Goal: Check status: Check status

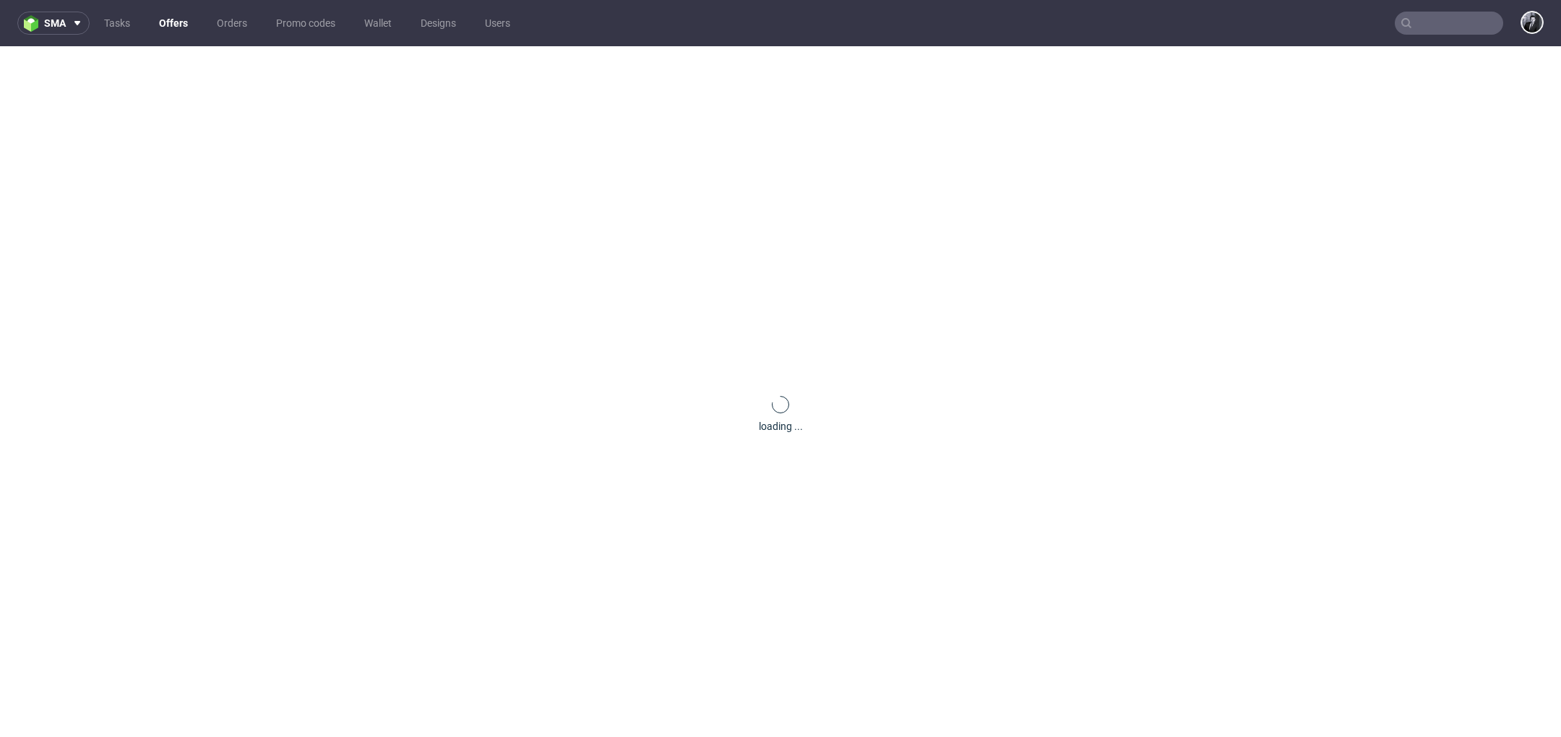
click at [179, 25] on link "Offers" at bounding box center [173, 23] width 46 height 23
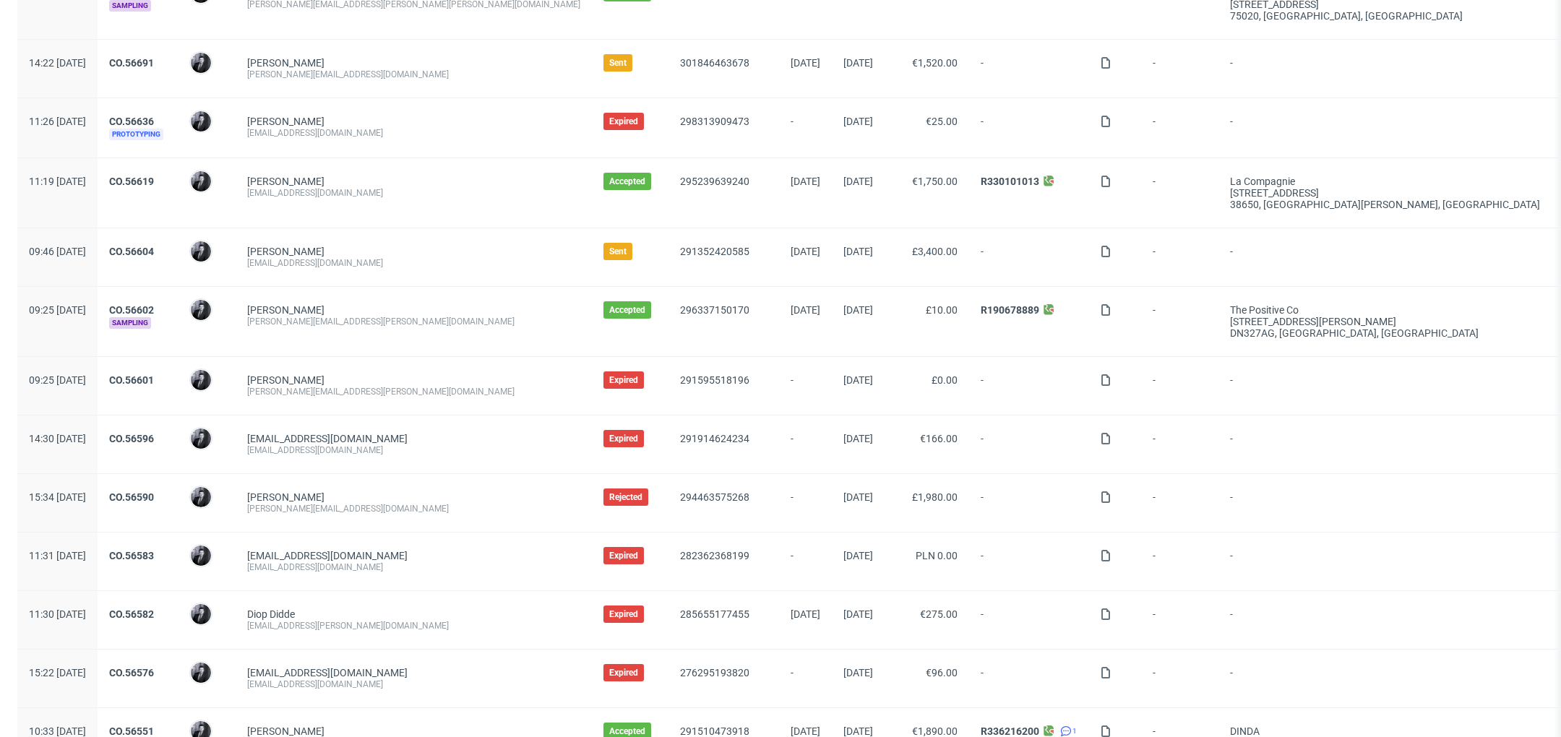
scroll to position [358, 0]
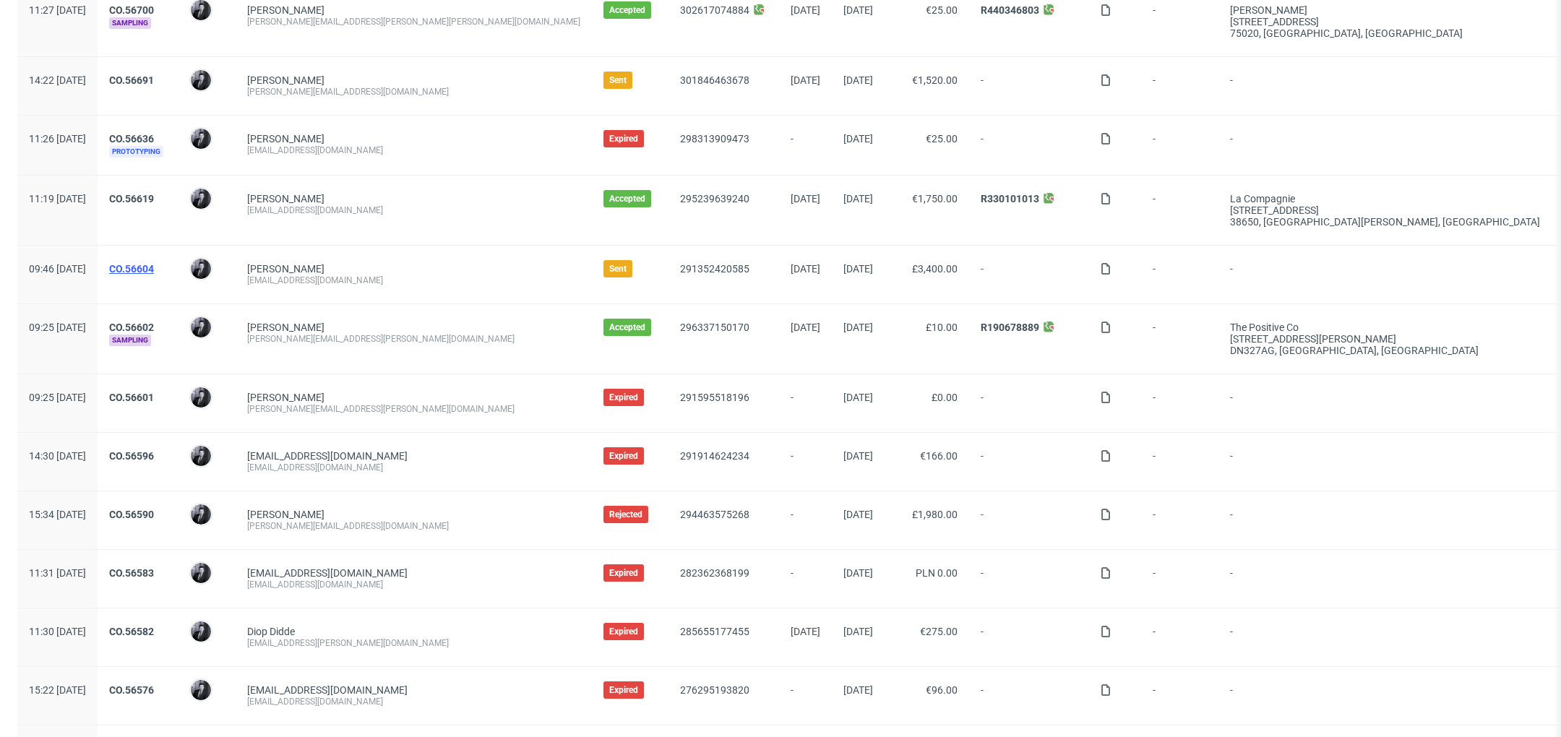
click at [154, 265] on link "CO.56604" at bounding box center [131, 269] width 45 height 12
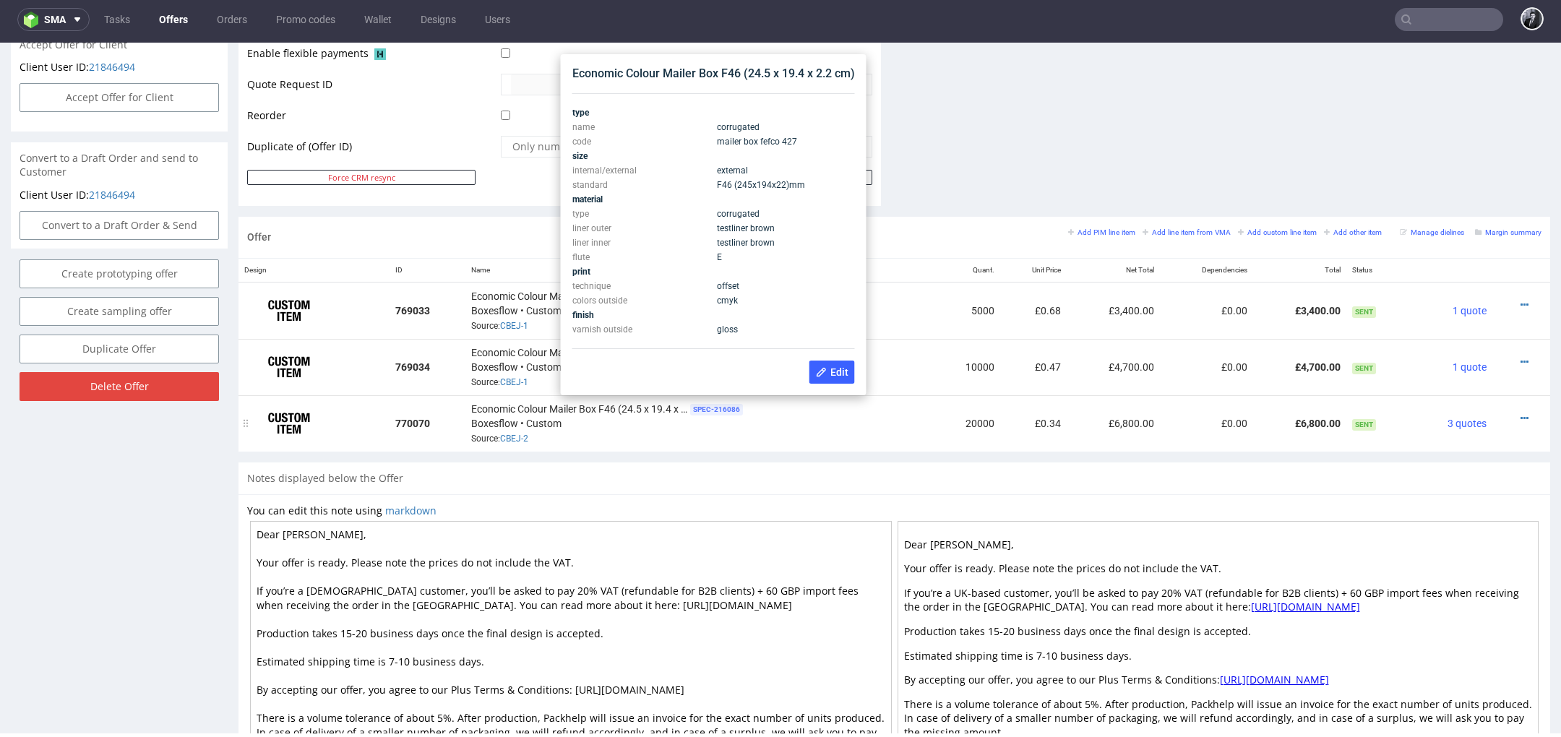
scroll to position [687, 0]
click at [826, 374] on icon at bounding box center [822, 375] width 12 height 12
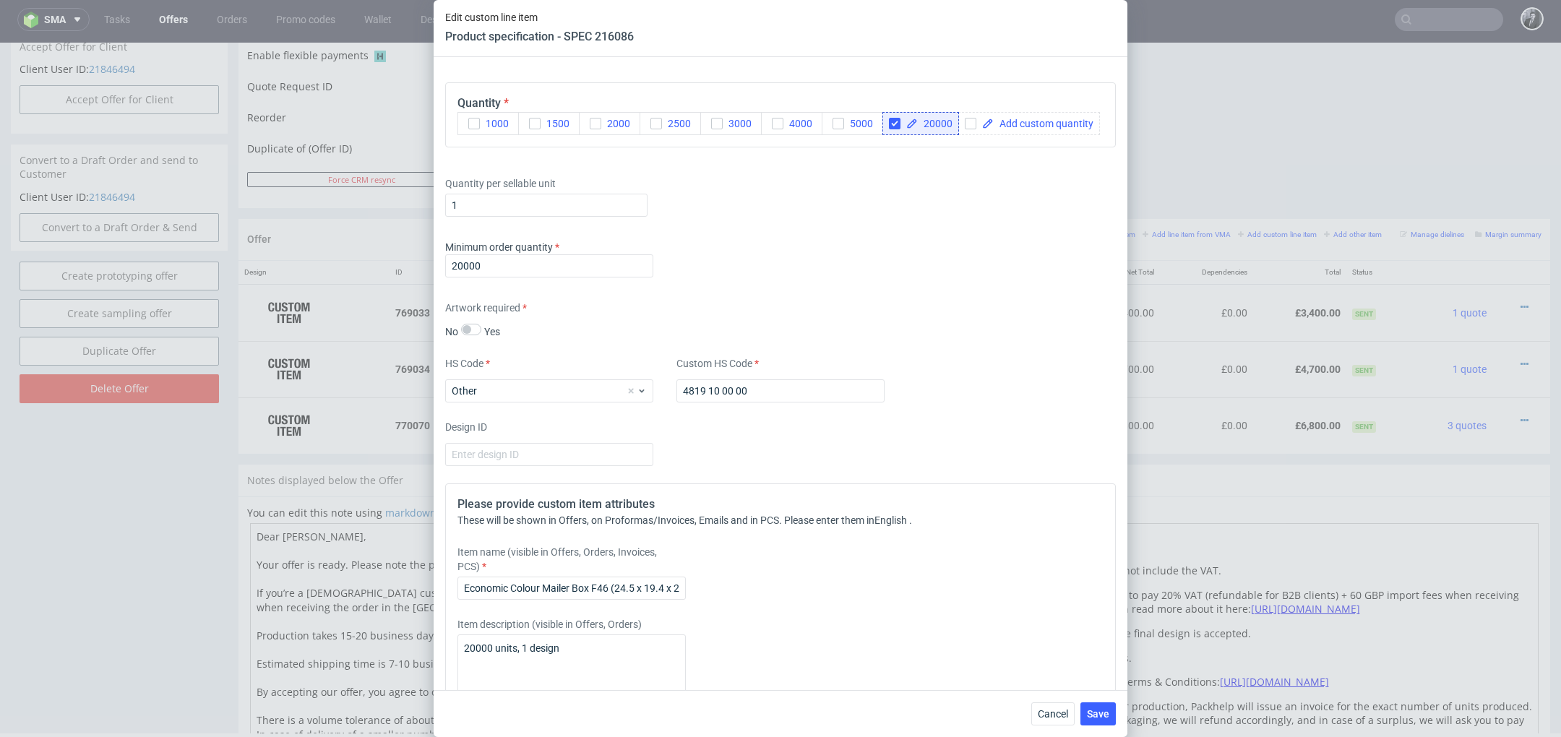
scroll to position [1357, 0]
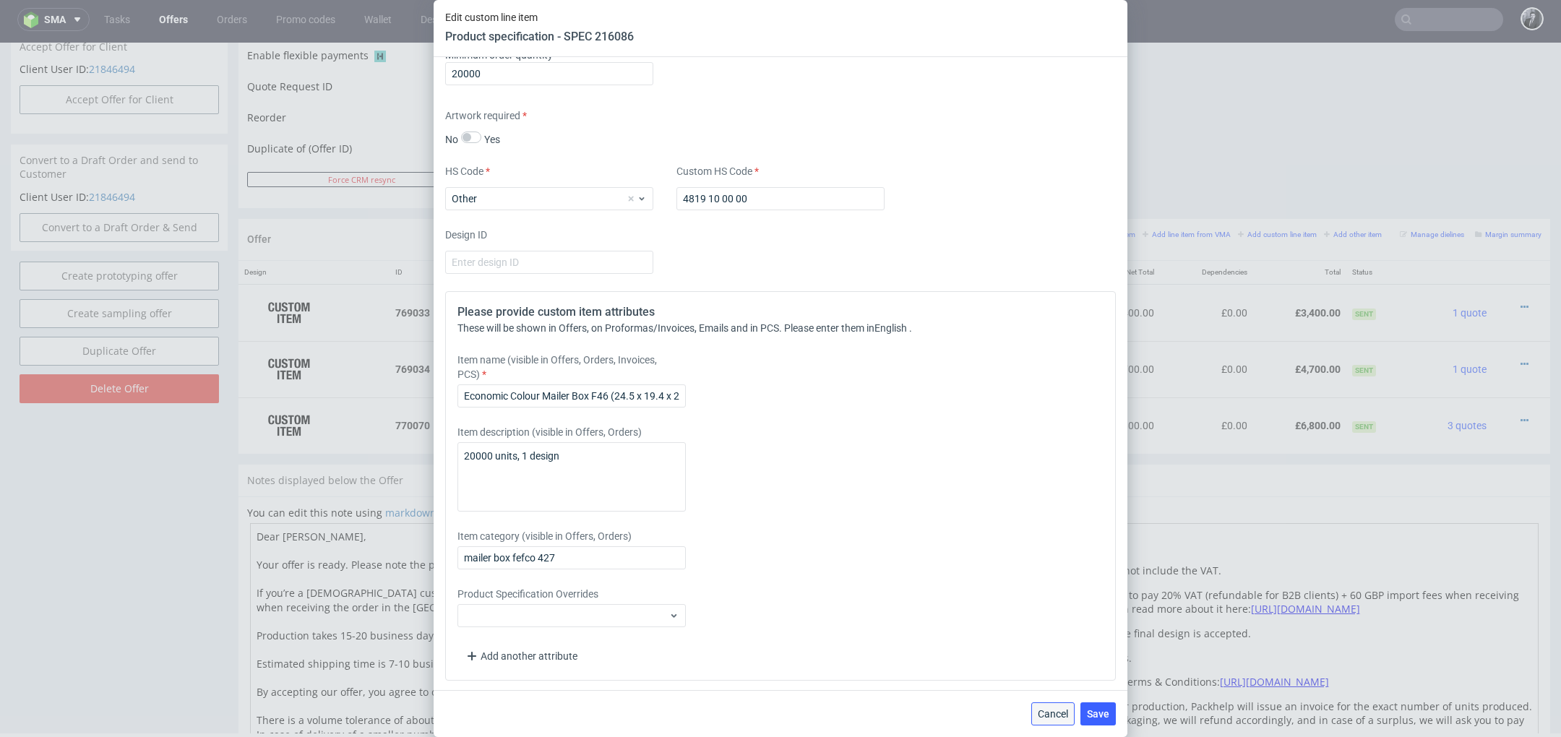
click at [1044, 713] on span "Cancel" at bounding box center [1053, 714] width 30 height 10
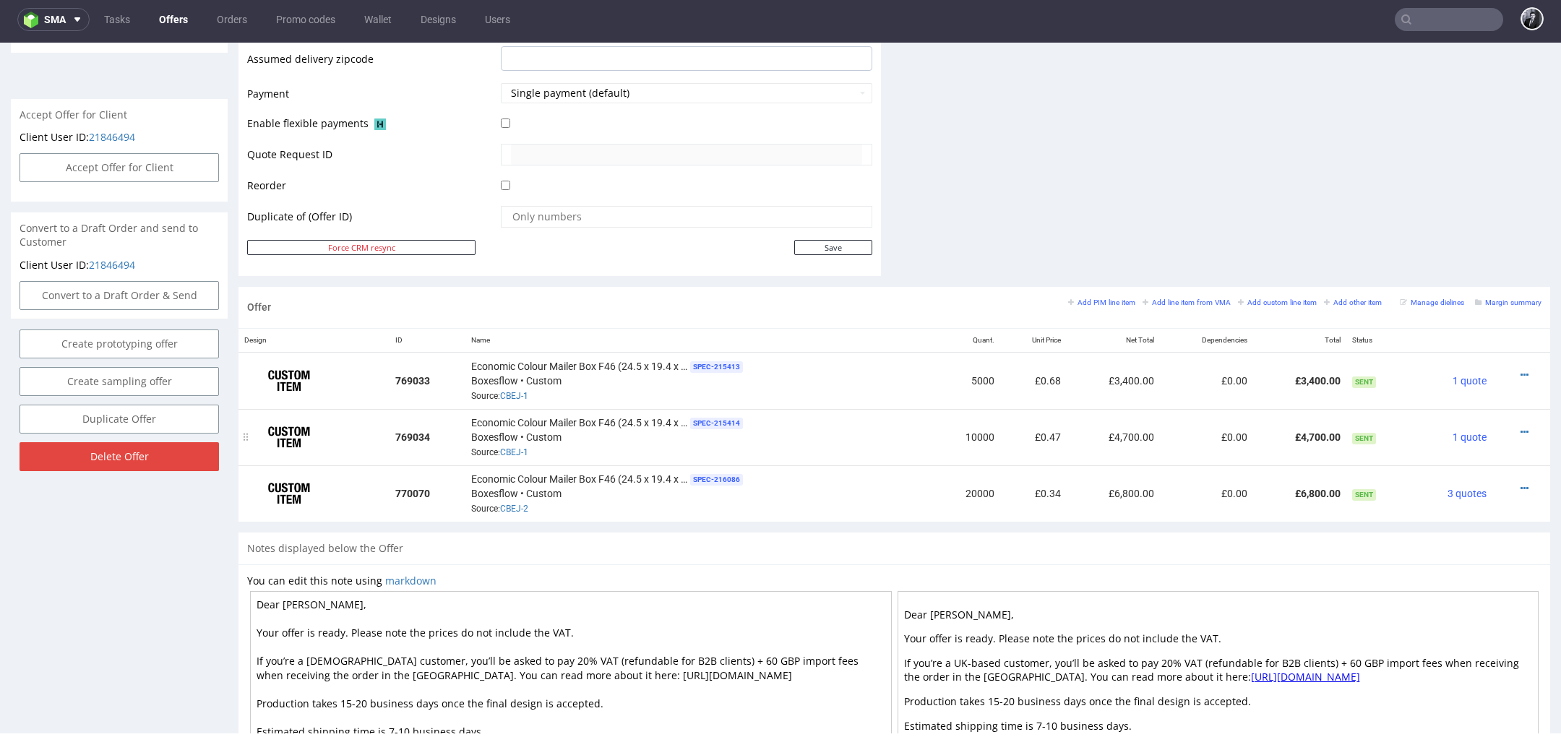
scroll to position [614, 0]
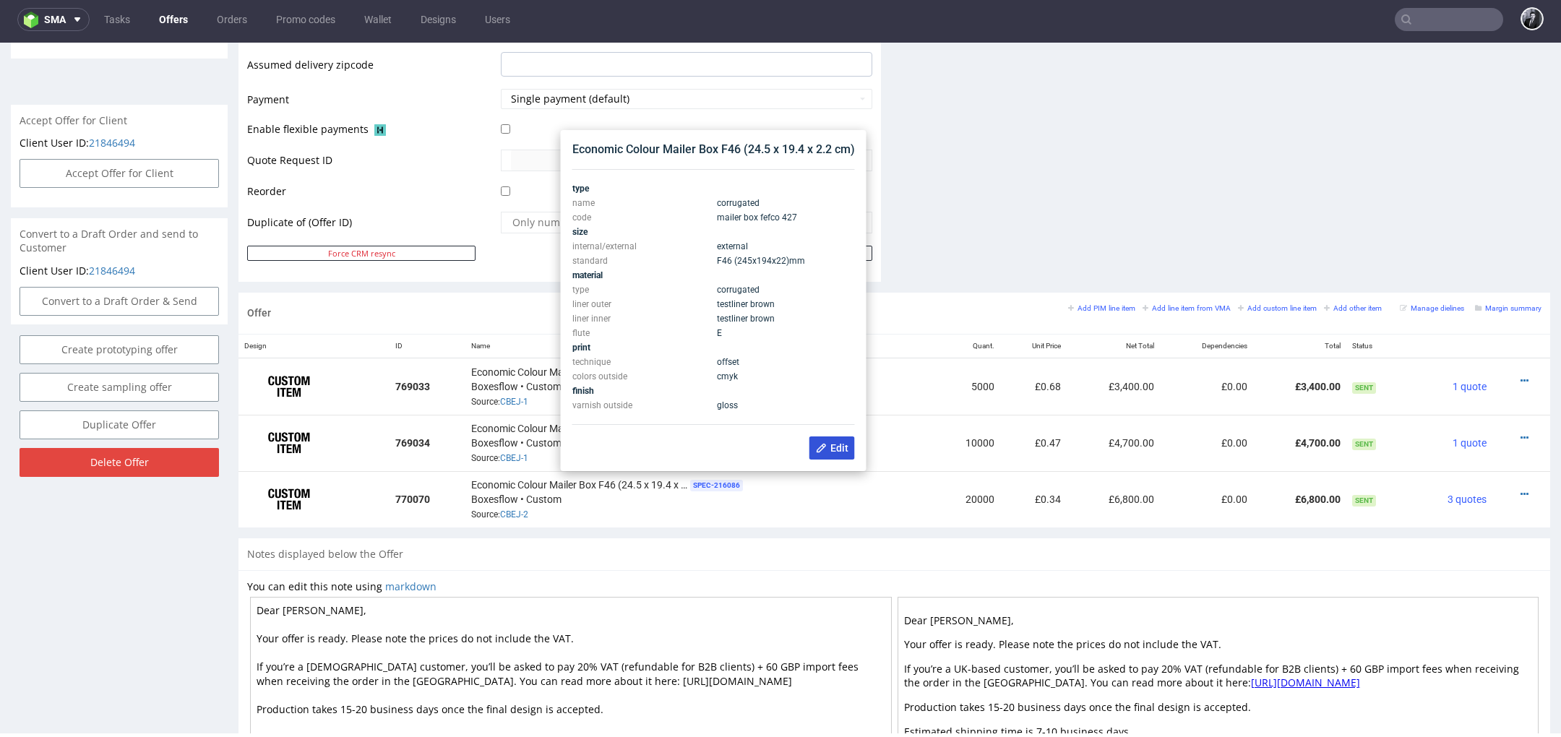
click at [822, 447] on icon at bounding box center [822, 448] width 12 height 12
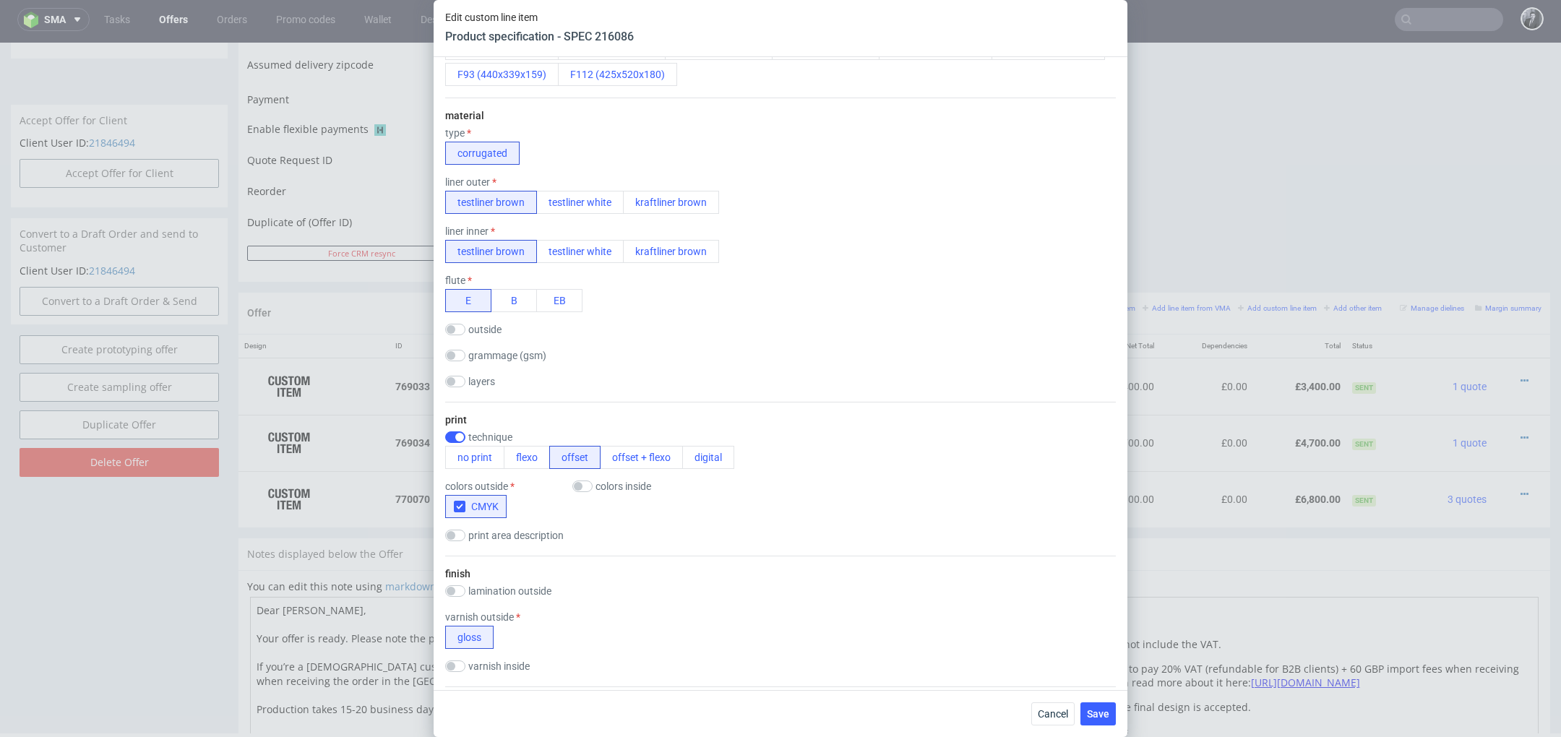
scroll to position [0, 0]
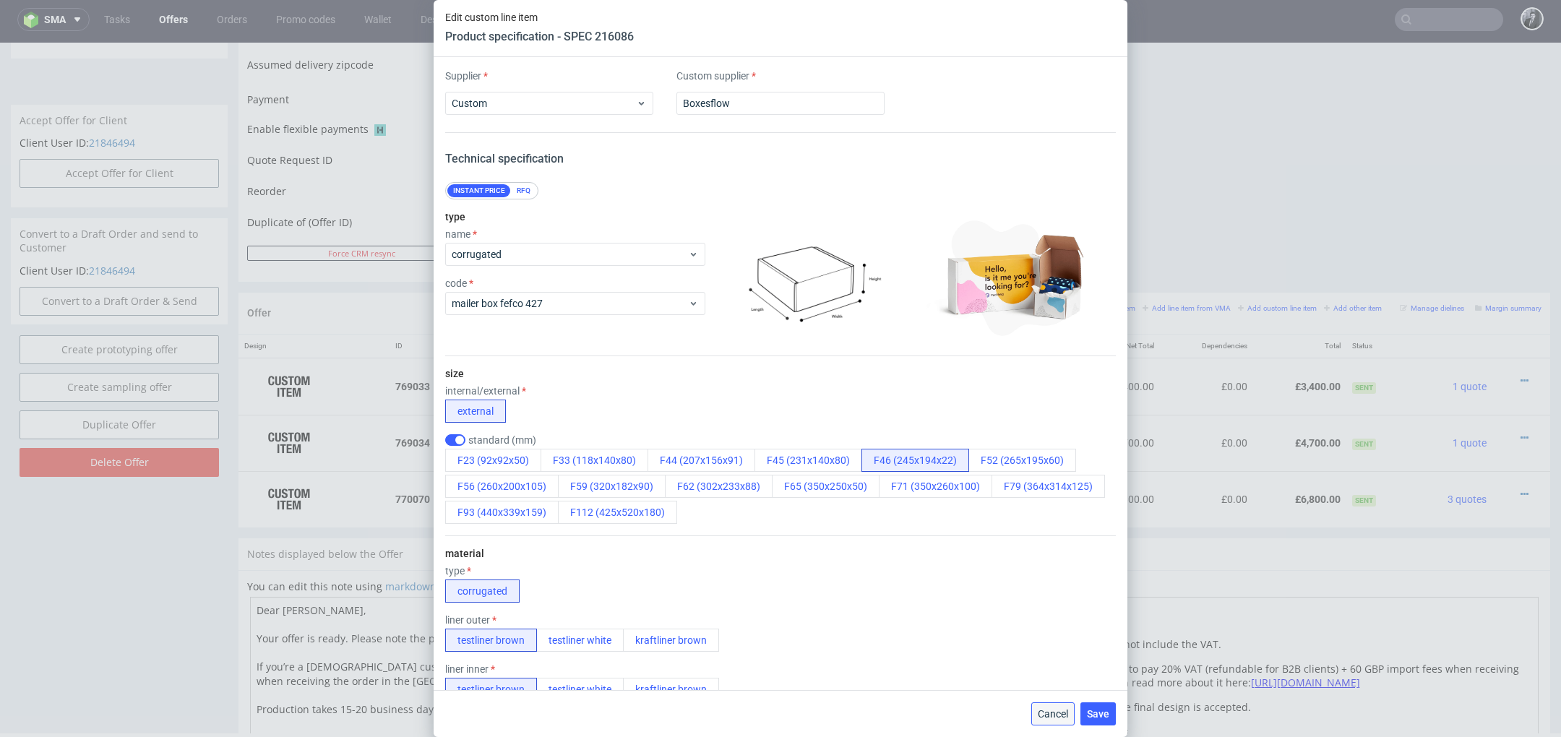
click at [1054, 711] on span "Cancel" at bounding box center [1053, 714] width 30 height 10
